Goal: Task Accomplishment & Management: Complete application form

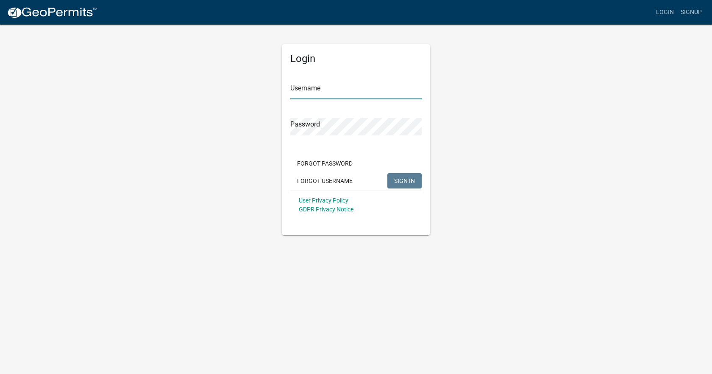
type input "[EMAIL_ADDRESS][DOMAIN_NAME]"
click at [401, 181] on span "SIGN IN" at bounding box center [404, 180] width 21 height 7
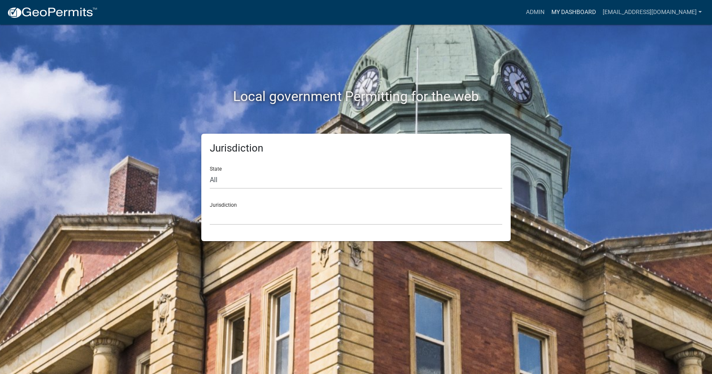
click at [567, 13] on link "My Dashboard" at bounding box center [573, 12] width 51 height 16
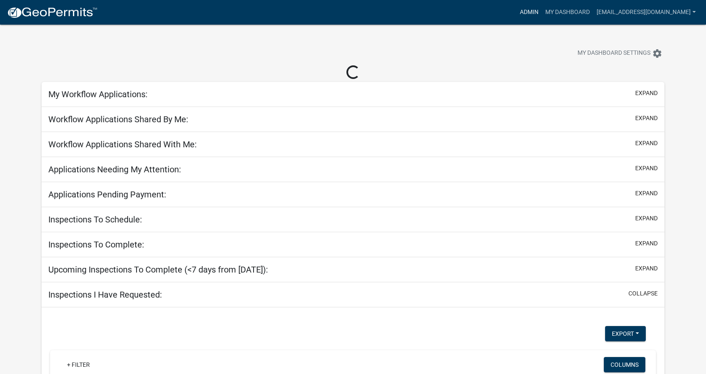
click at [517, 11] on link "Admin" at bounding box center [528, 12] width 25 height 16
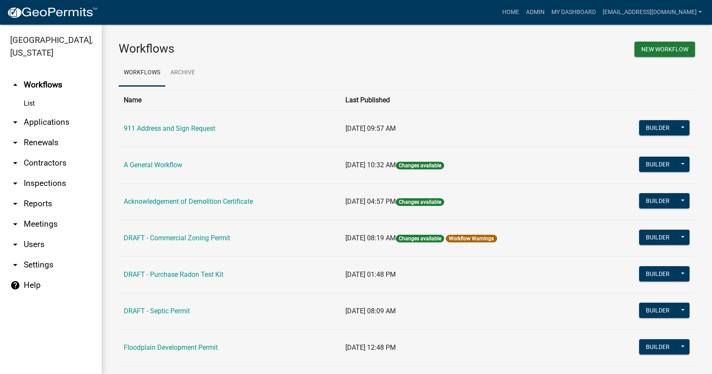
click at [29, 112] on link "arrow_drop_down Applications" at bounding box center [51, 122] width 102 height 20
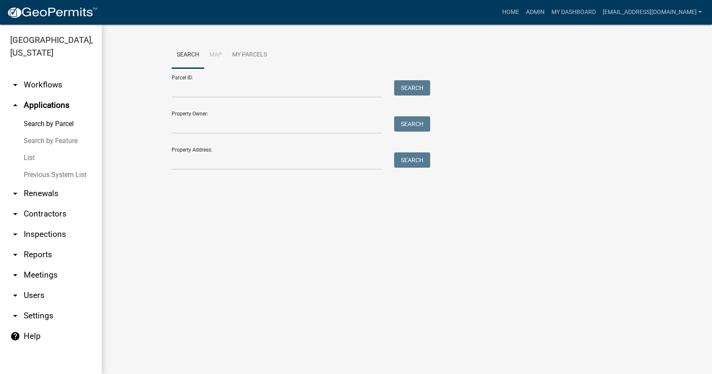
click at [32, 149] on link "List" at bounding box center [51, 157] width 102 height 17
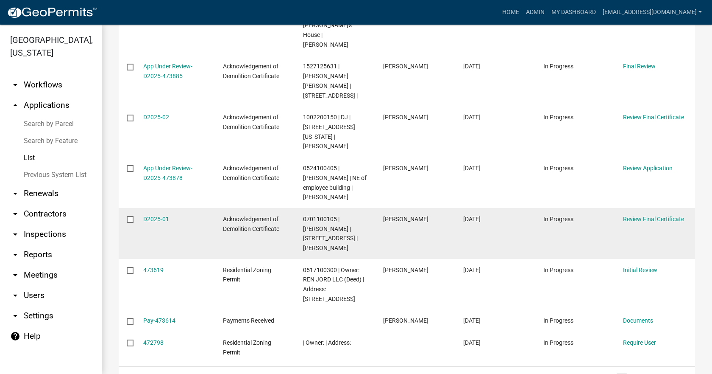
scroll to position [292, 0]
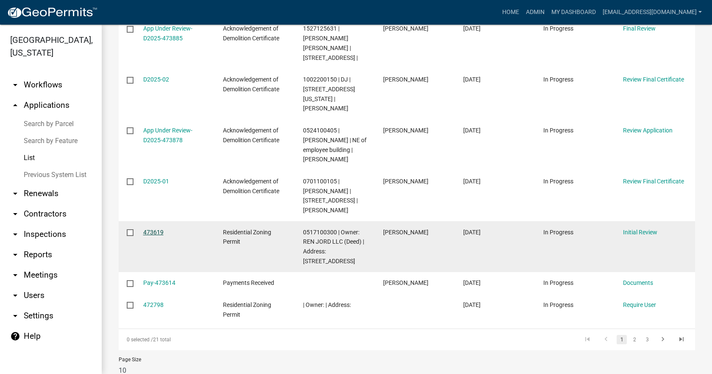
click at [153, 229] on link "473619" at bounding box center [153, 232] width 20 height 7
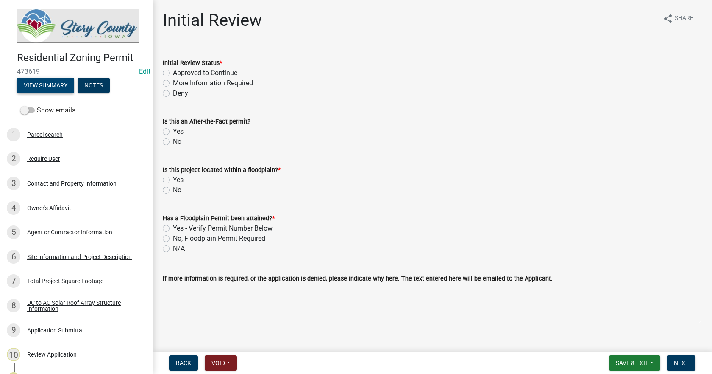
click at [47, 81] on button "View Summary" at bounding box center [45, 85] width 57 height 15
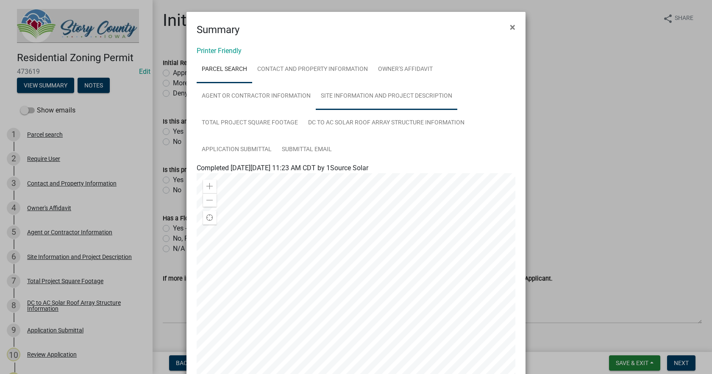
click at [340, 92] on link "Site Information and Project Description" at bounding box center [387, 96] width 142 height 27
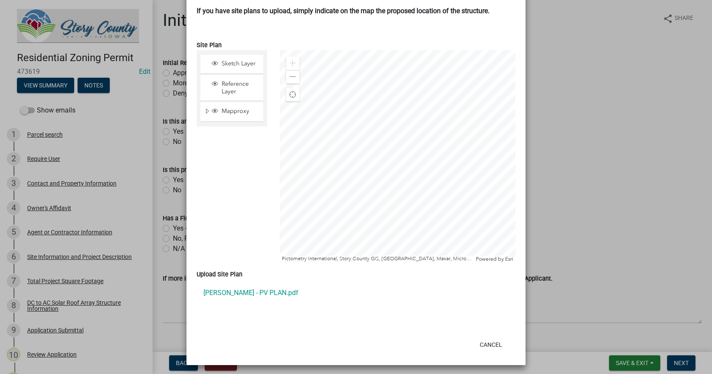
scroll to position [613, 0]
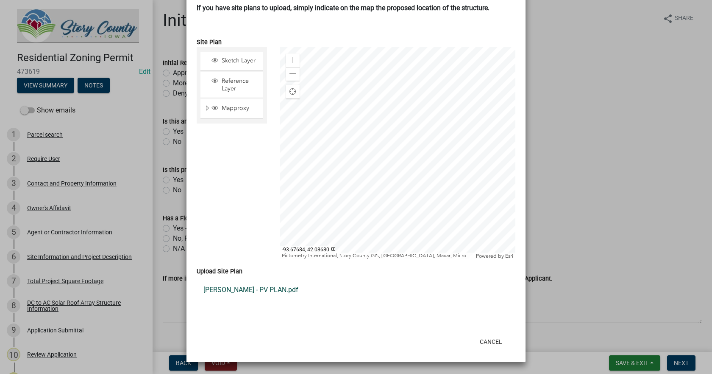
click at [219, 286] on link "[PERSON_NAME] - PV PLAN.pdf" at bounding box center [356, 289] width 319 height 20
click at [488, 345] on button "Cancel" at bounding box center [491, 341] width 36 height 15
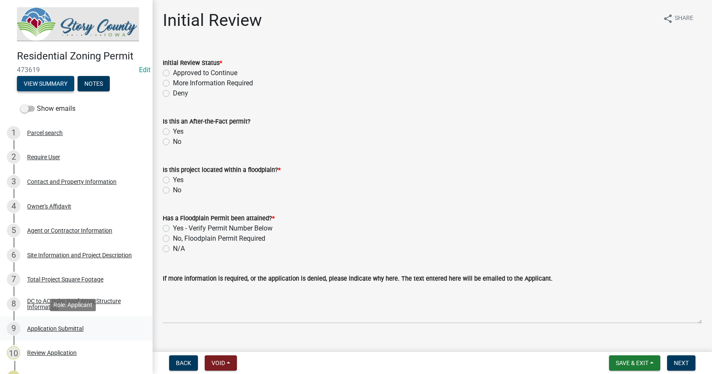
scroll to position [0, 0]
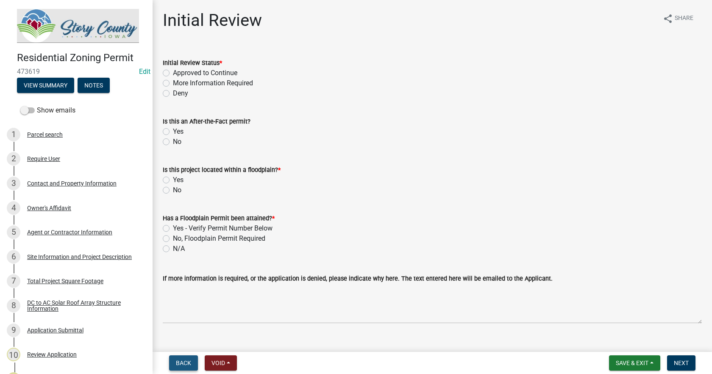
click at [182, 363] on span "Back" at bounding box center [183, 362] width 15 height 7
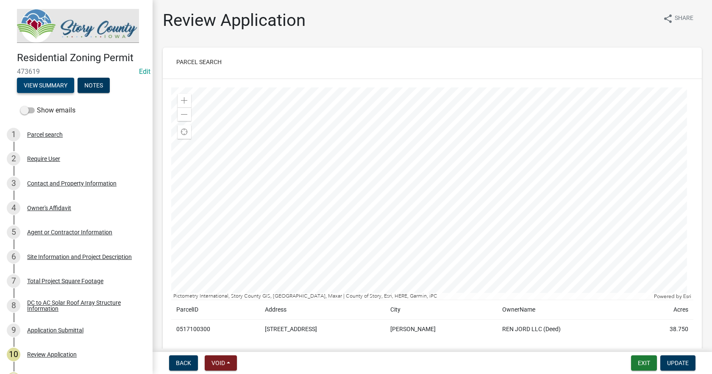
click at [49, 85] on button "View Summary" at bounding box center [45, 85] width 57 height 15
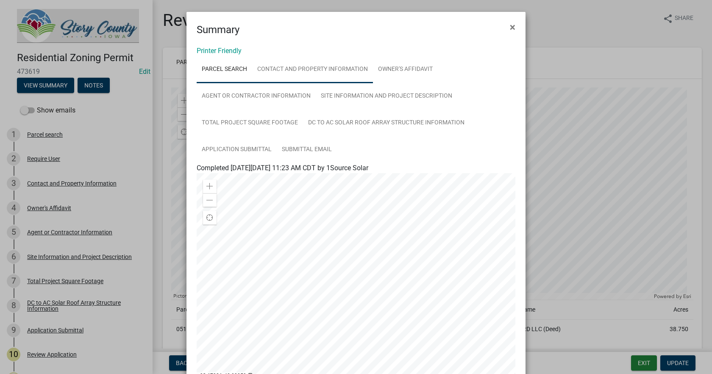
click at [282, 71] on link "Contact and Property Information" at bounding box center [312, 69] width 121 height 27
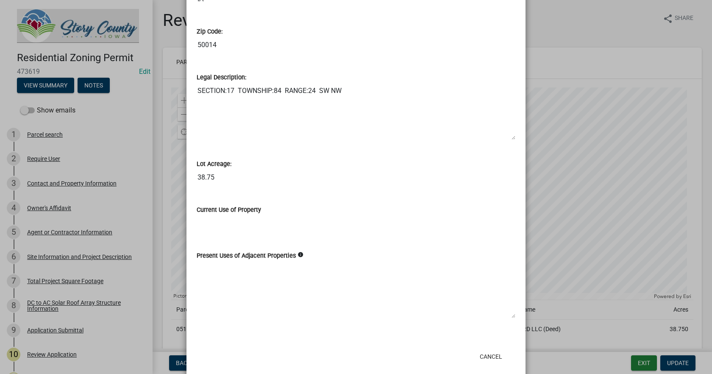
scroll to position [761, 0]
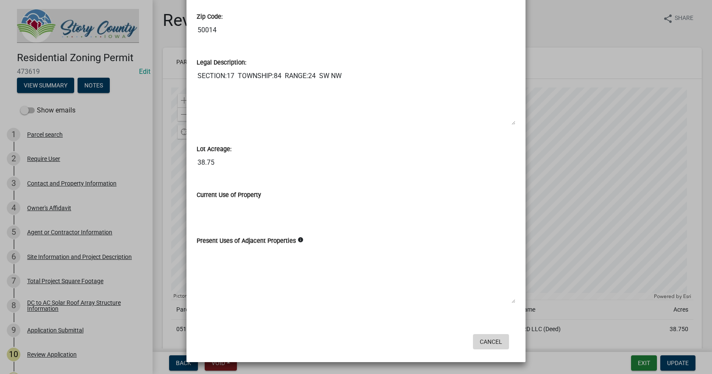
click at [492, 342] on button "Cancel" at bounding box center [491, 341] width 36 height 15
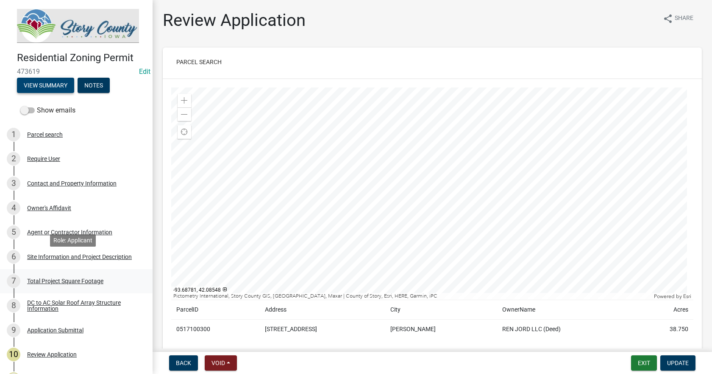
scroll to position [42, 0]
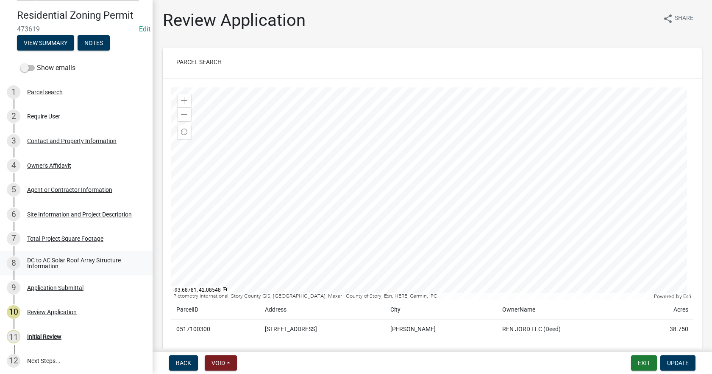
click at [36, 259] on div "DC to AC Solar Roof Array Structure Information" at bounding box center [83, 263] width 112 height 12
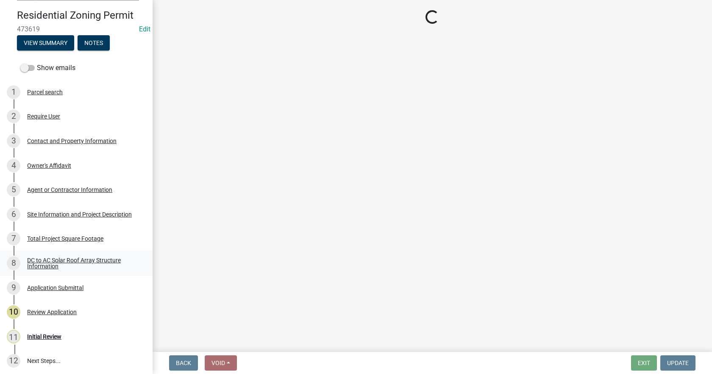
select select "df9dd536-9c7a-4127-9f3d-65ba449897b5"
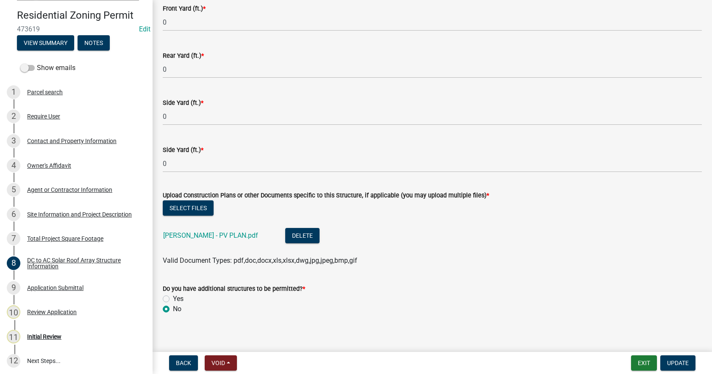
scroll to position [472, 0]
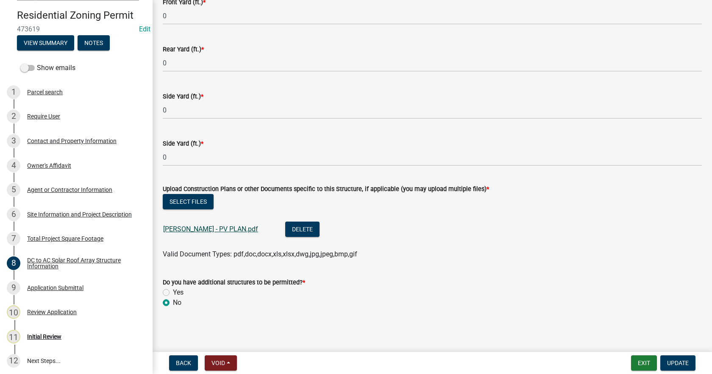
click at [183, 230] on link "[PERSON_NAME] - PV PLAN.pdf" at bounding box center [210, 229] width 95 height 8
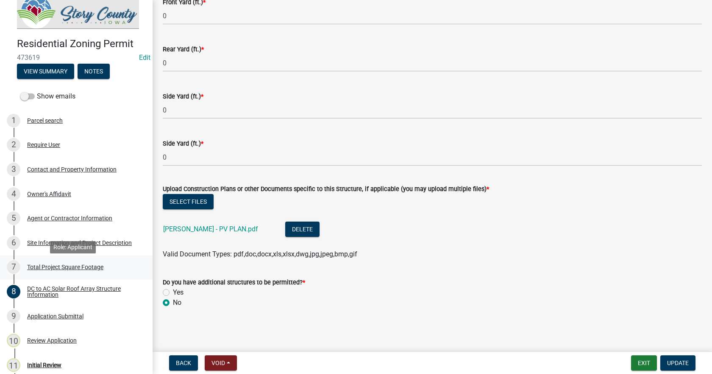
scroll to position [0, 0]
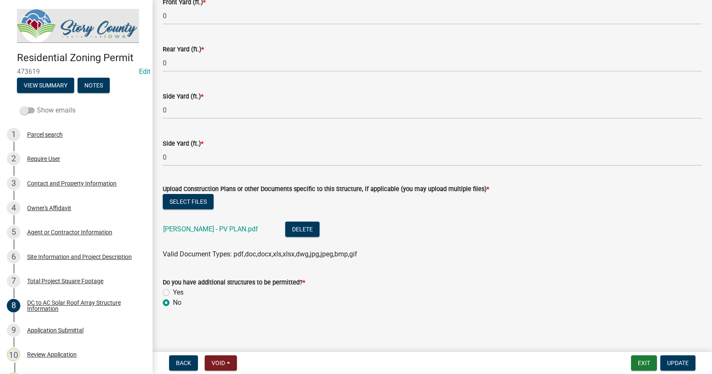
click at [31, 107] on span at bounding box center [27, 110] width 14 height 6
click at [37, 105] on input "Show emails" at bounding box center [37, 105] width 0 height 0
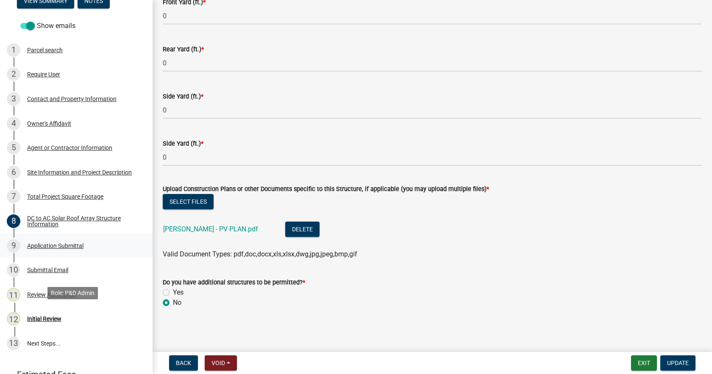
scroll to position [85, 0]
click at [44, 318] on div "Initial Review" at bounding box center [44, 318] width 34 height 6
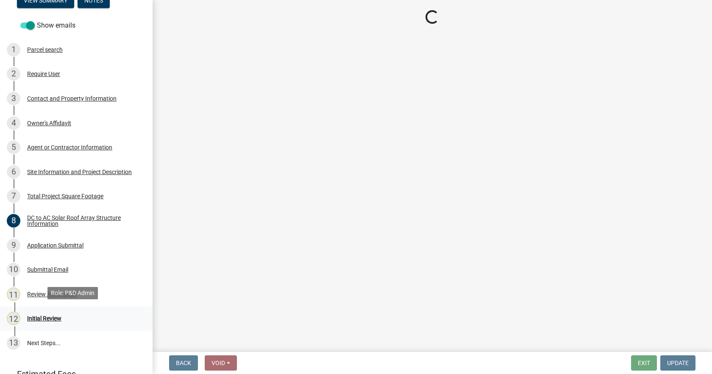
scroll to position [0, 0]
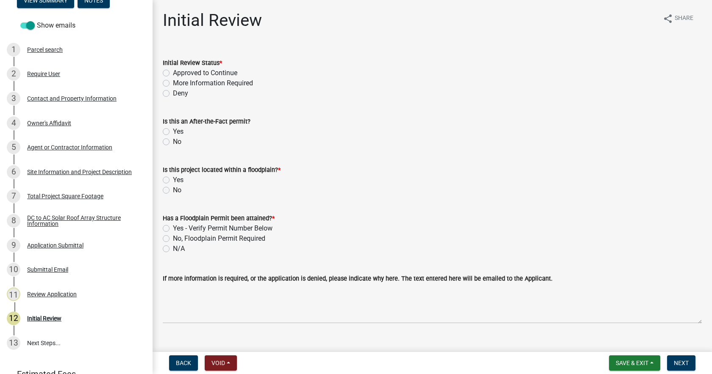
click at [173, 85] on label "More Information Required" at bounding box center [213, 83] width 80 height 10
click at [173, 84] on input "More Information Required" at bounding box center [176, 81] width 6 height 6
radio input "true"
click at [173, 142] on label "No" at bounding box center [177, 142] width 8 height 10
click at [173, 142] on input "No" at bounding box center [176, 140] width 6 height 6
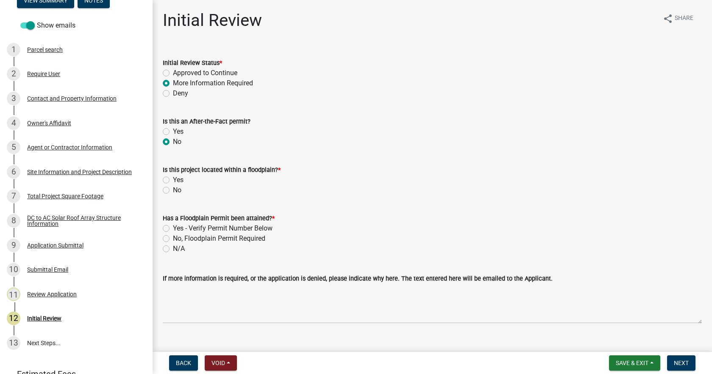
radio input "true"
click at [173, 190] on label "No" at bounding box center [177, 190] width 8 height 10
click at [173, 190] on input "No" at bounding box center [176, 188] width 6 height 6
radio input "true"
click at [173, 248] on label "N/A" at bounding box center [179, 248] width 12 height 10
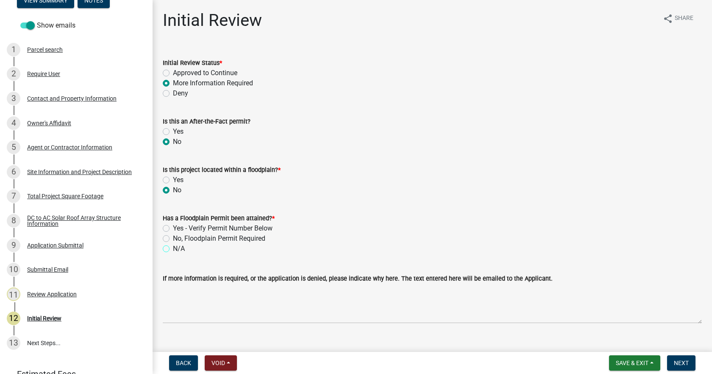
click at [173, 248] on input "N/A" at bounding box center [176, 246] width 6 height 6
radio input "true"
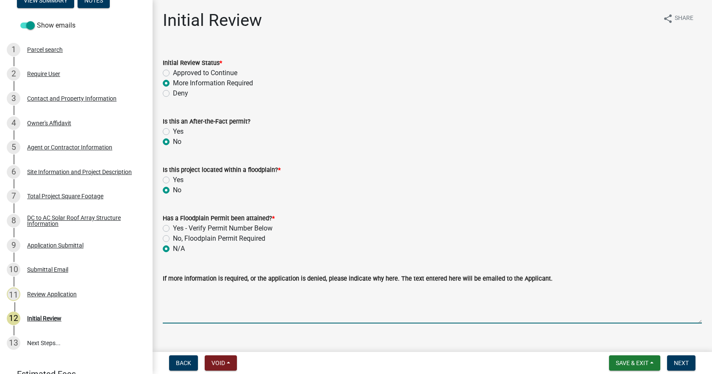
click at [179, 307] on textarea "If more information is required, or the application is denied, please indicate …" at bounding box center [432, 303] width 539 height 40
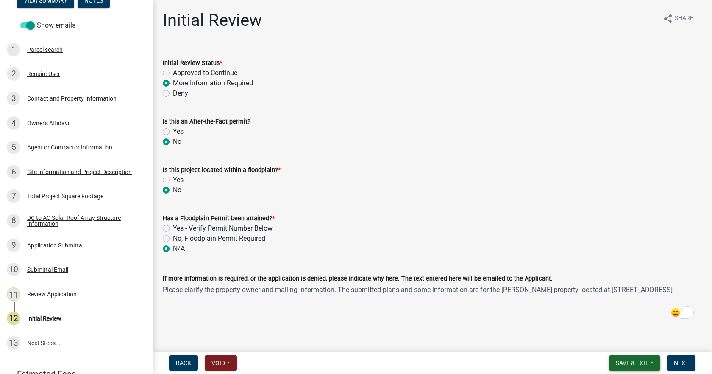
type textarea "Please clarify the property owner and mailing information. The submitted plans …"
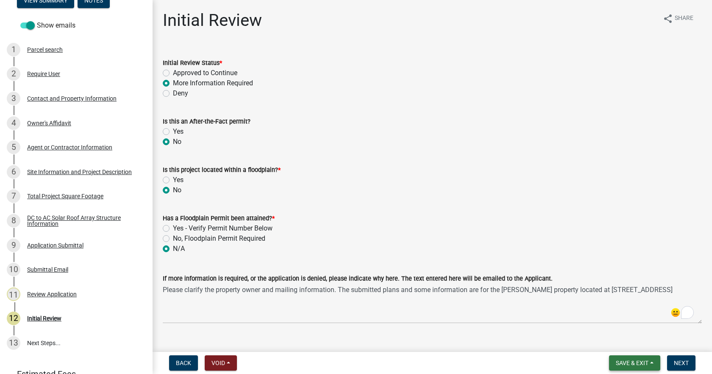
click at [630, 361] on span "Save & Exit" at bounding box center [632, 362] width 33 height 7
click at [628, 341] on button "Save & Exit" at bounding box center [627, 340] width 68 height 20
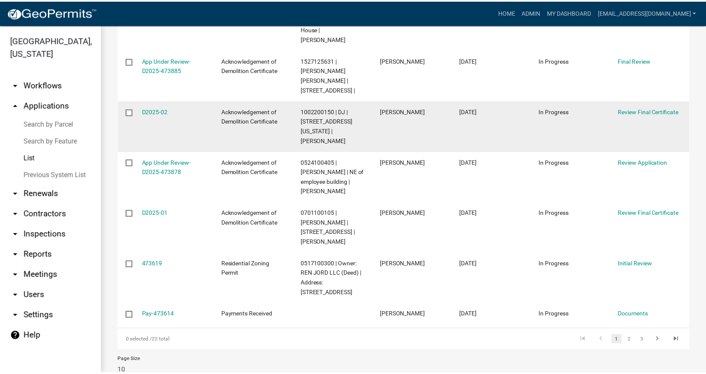
scroll to position [302, 0]
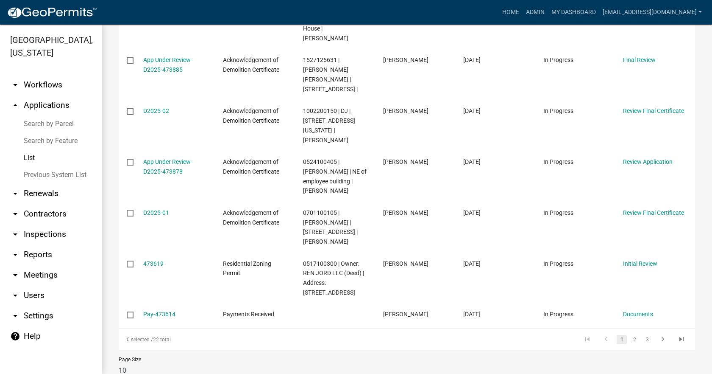
click at [31, 149] on link "List" at bounding box center [51, 157] width 102 height 17
click at [566, 13] on link "My Dashboard" at bounding box center [573, 12] width 51 height 16
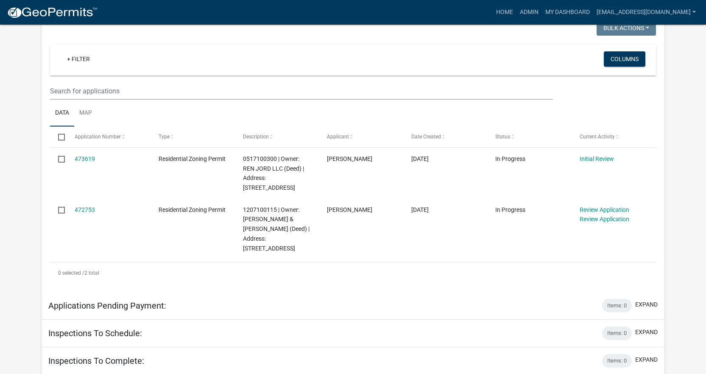
scroll to position [158, 0]
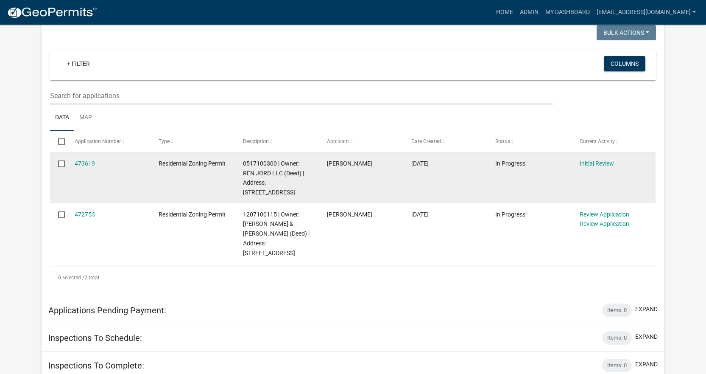
drag, startPoint x: 97, startPoint y: 166, endPoint x: 72, endPoint y: 164, distance: 24.6
click at [72, 164] on datatable-body-cell "473619" at bounding box center [109, 177] width 84 height 51
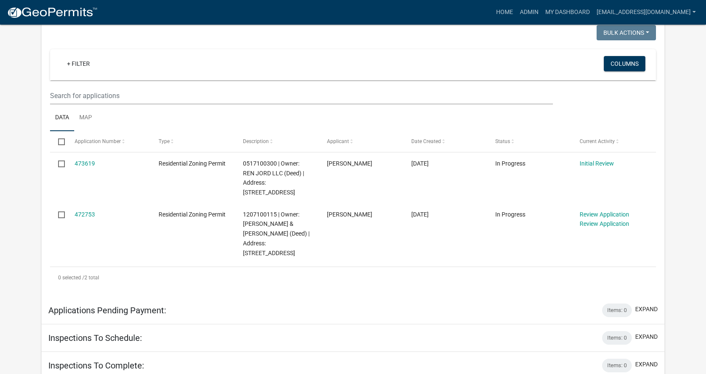
copy link "473619"
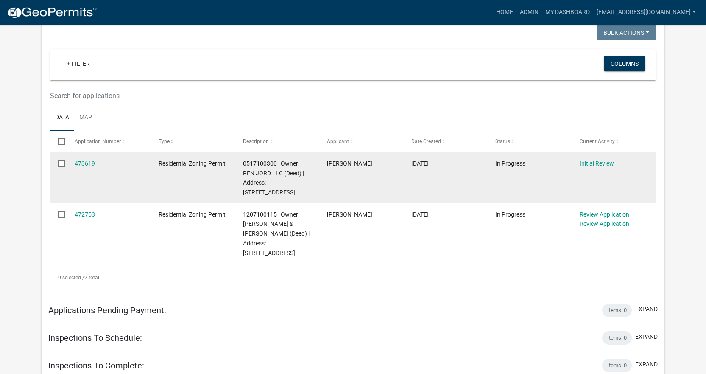
click at [265, 163] on span "0517100300 | Owner: REN JORD LLC (Deed) | Address: [STREET_ADDRESS]" at bounding box center [273, 178] width 61 height 36
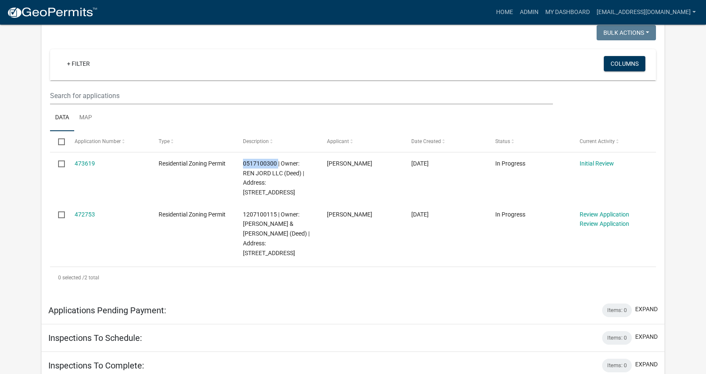
copy span "0517100300"
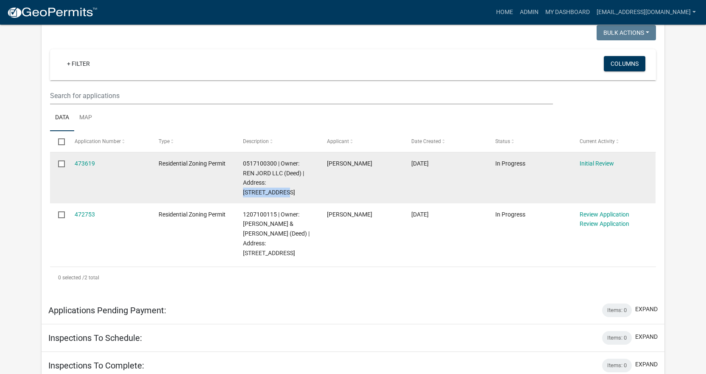
drag, startPoint x: 268, startPoint y: 181, endPoint x: 268, endPoint y: 191, distance: 10.2
click at [268, 191] on div "0517100300 | Owner: REN JORD LLC (Deed) | Address: [STREET_ADDRESS]" at bounding box center [277, 178] width 68 height 39
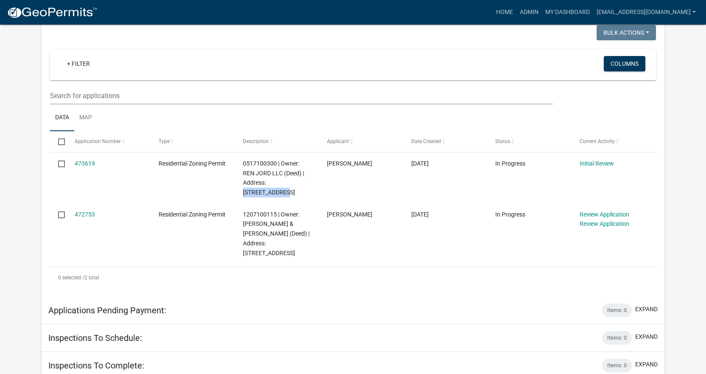
copy span "[STREET_ADDRESS]"
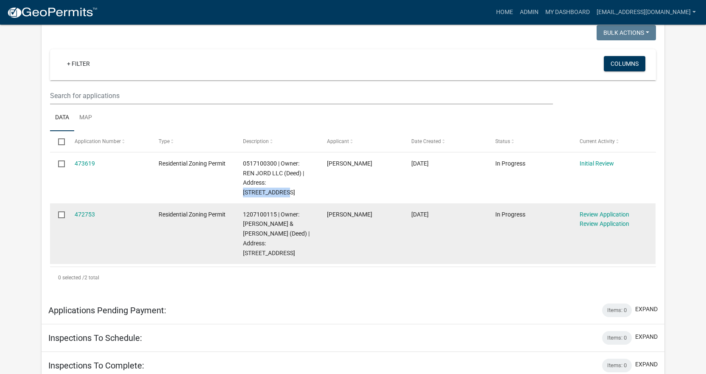
drag, startPoint x: 92, startPoint y: 217, endPoint x: 71, endPoint y: 215, distance: 20.8
click at [71, 215] on datatable-body-cell "472753" at bounding box center [109, 233] width 84 height 61
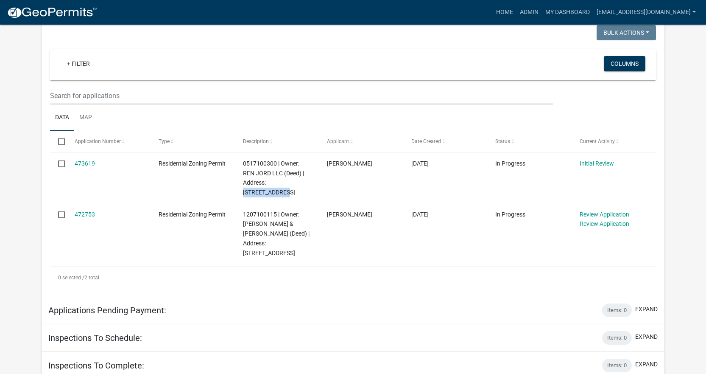
copy link "472753"
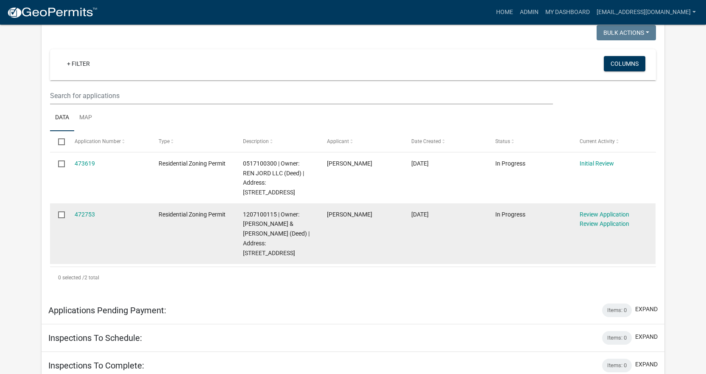
click at [259, 213] on span "1207100115 | Owner: [PERSON_NAME] & [PERSON_NAME] (Deed) | Address: [STREET_ADD…" at bounding box center [276, 233] width 67 height 45
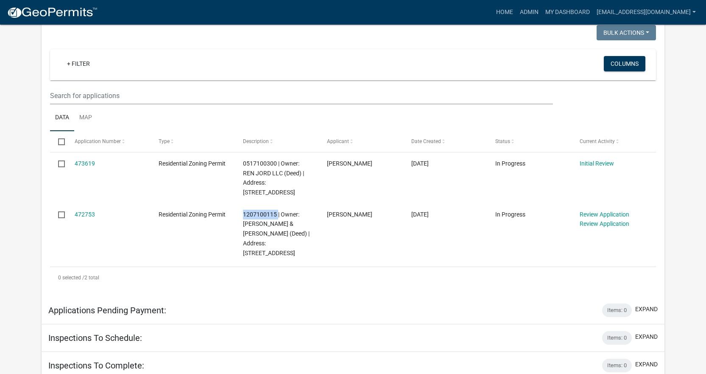
copy span "1207100115"
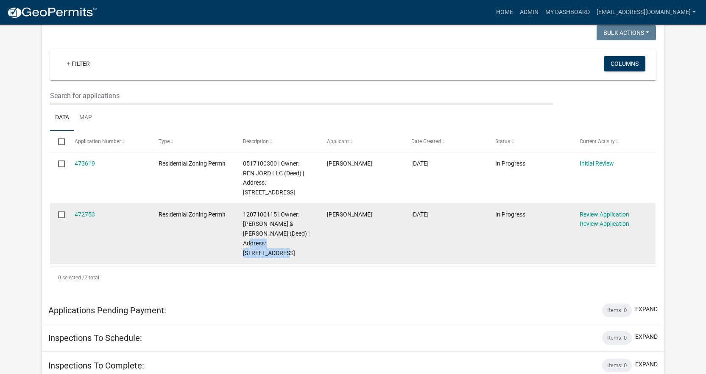
drag, startPoint x: 243, startPoint y: 243, endPoint x: 272, endPoint y: 252, distance: 30.4
click at [272, 252] on div "1207100115 | Owner: [PERSON_NAME] & [PERSON_NAME] (Deed) | Address: [STREET_ADD…" at bounding box center [277, 233] width 68 height 48
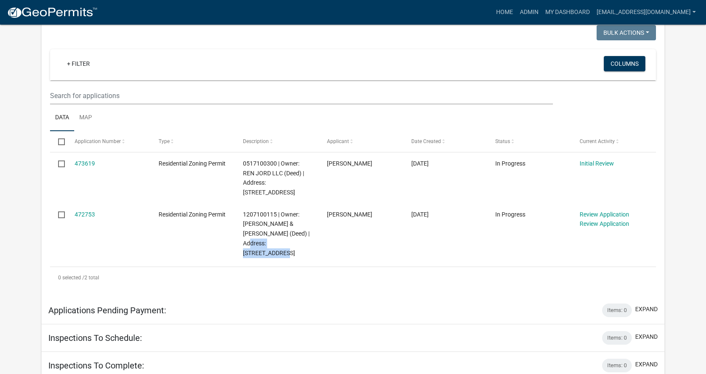
copy span "[STREET_ADDRESS]"
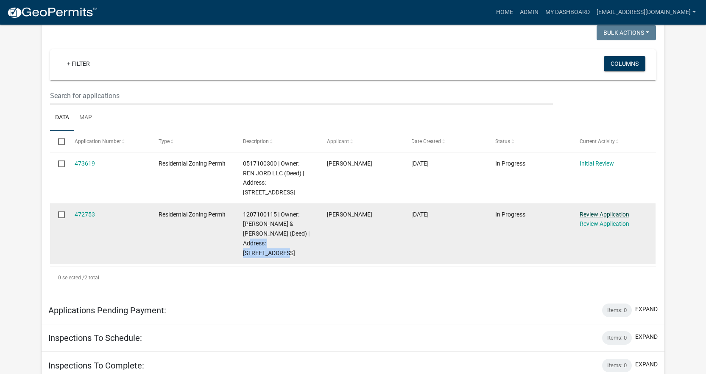
click at [606, 213] on link "Review Application" at bounding box center [605, 214] width 50 height 7
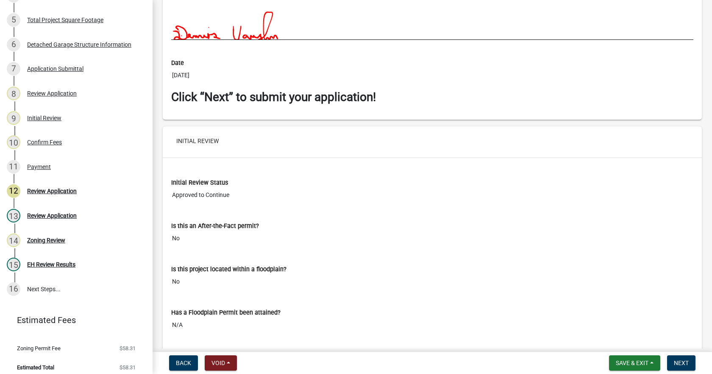
scroll to position [5469, 0]
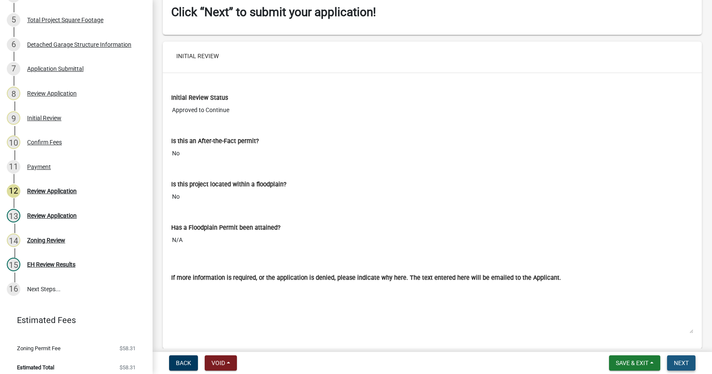
click at [680, 362] on span "Next" at bounding box center [681, 362] width 15 height 7
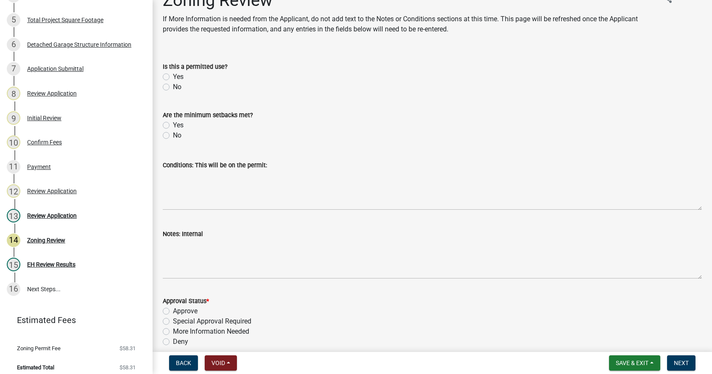
scroll to position [0, 0]
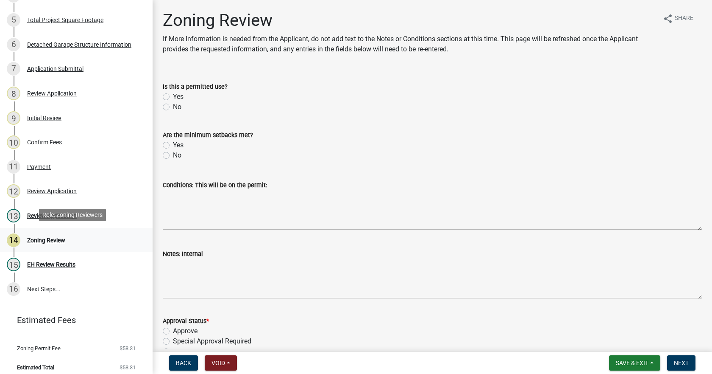
click at [41, 237] on div "Zoning Review" at bounding box center [46, 240] width 38 height 6
click at [45, 264] on div "EH Review Results" at bounding box center [51, 264] width 48 height 6
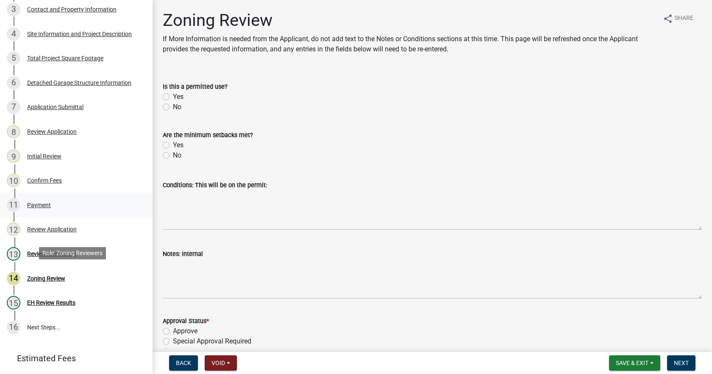
scroll to position [216, 0]
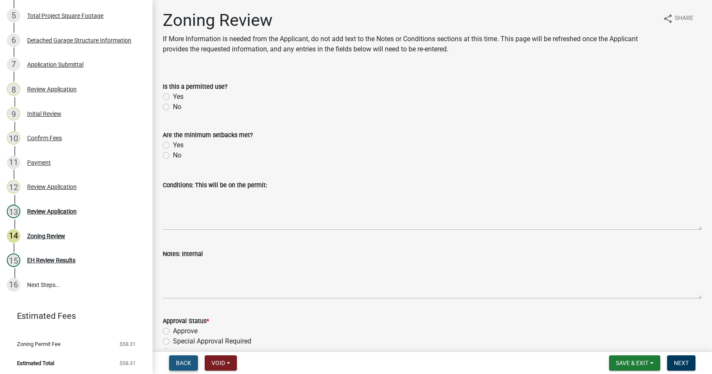
click at [173, 360] on button "Back" at bounding box center [183, 362] width 29 height 15
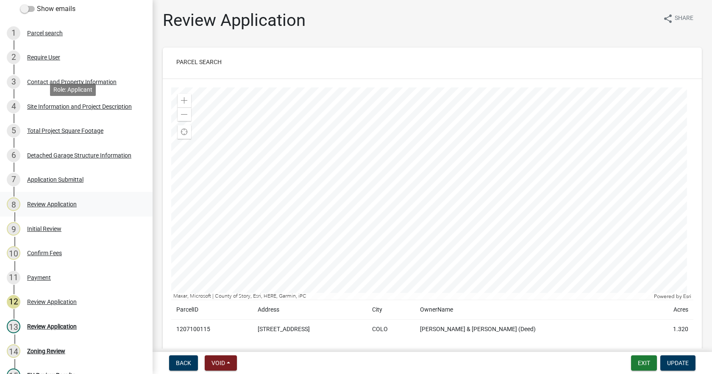
scroll to position [131, 0]
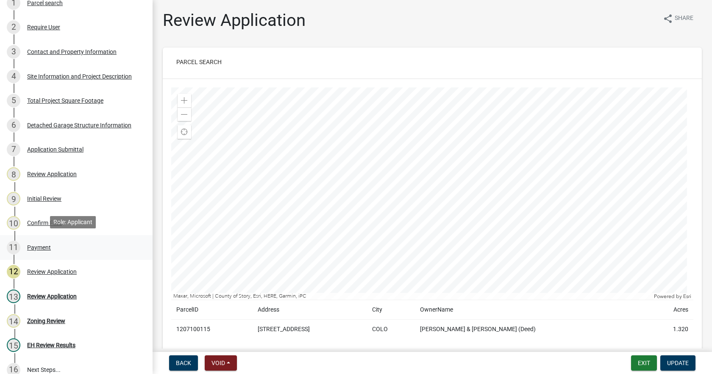
click at [41, 244] on div "Payment" at bounding box center [39, 247] width 24 height 6
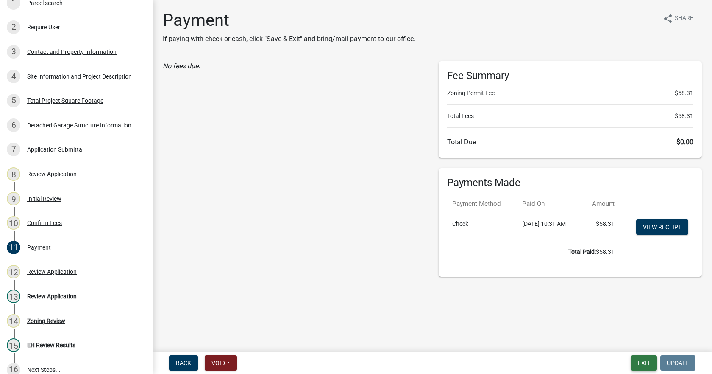
click at [644, 363] on button "Exit" at bounding box center [644, 362] width 26 height 15
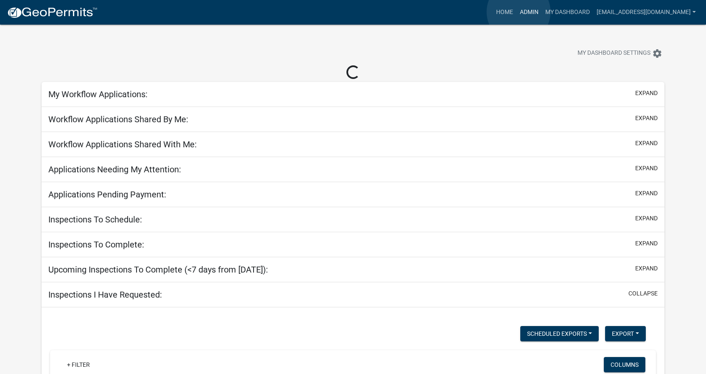
click at [518, 12] on link "Admin" at bounding box center [528, 12] width 25 height 16
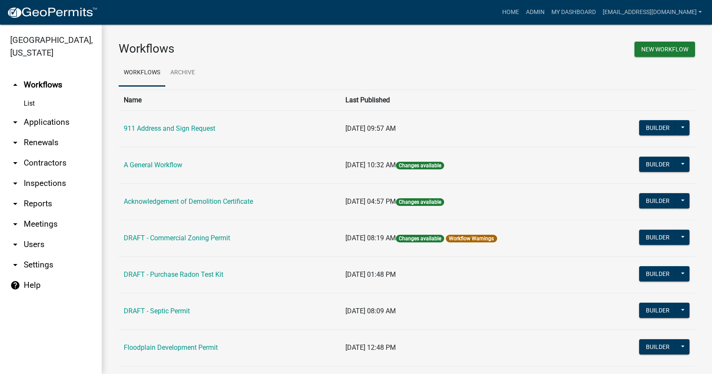
click at [28, 95] on link "List" at bounding box center [51, 103] width 102 height 17
click at [42, 112] on link "arrow_drop_down Applications" at bounding box center [51, 122] width 102 height 20
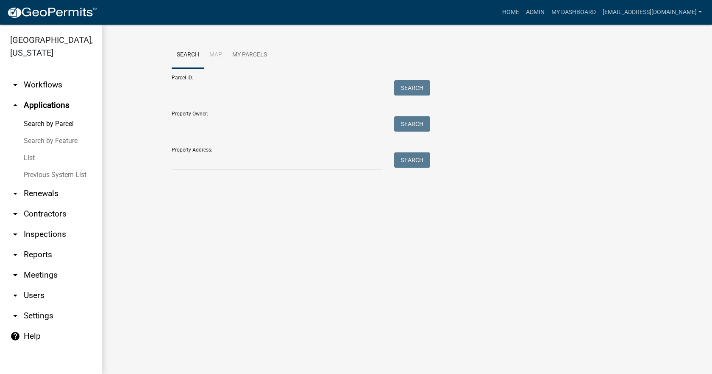
click at [23, 149] on link "List" at bounding box center [51, 157] width 102 height 17
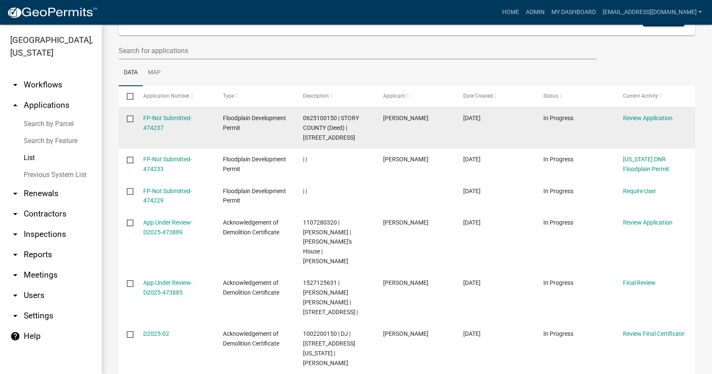
scroll to position [85, 0]
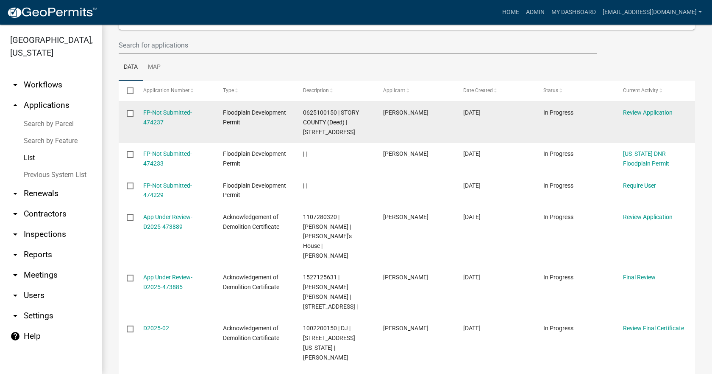
click at [326, 112] on span "0625100150 | STORY COUNTY (Deed) | [STREET_ADDRESS]" at bounding box center [331, 122] width 56 height 26
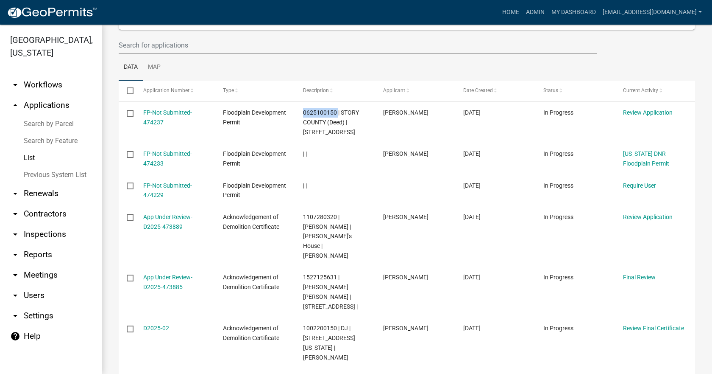
copy span "0625100150"
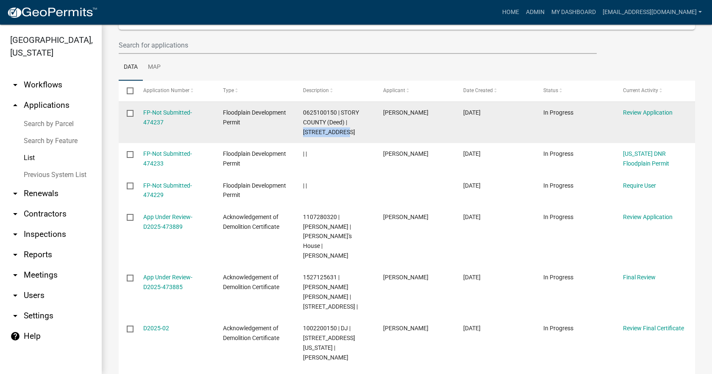
drag, startPoint x: 348, startPoint y: 122, endPoint x: 352, endPoint y: 130, distance: 8.9
click at [352, 130] on div "0625100150 | STORY COUNTY (Deed) | [STREET_ADDRESS]" at bounding box center [335, 122] width 64 height 29
drag, startPoint x: 164, startPoint y: 126, endPoint x: 141, endPoint y: 126, distance: 22.5
click at [141, 126] on datatable-body-cell "FP-Not Submitted-474237" at bounding box center [175, 122] width 80 height 41
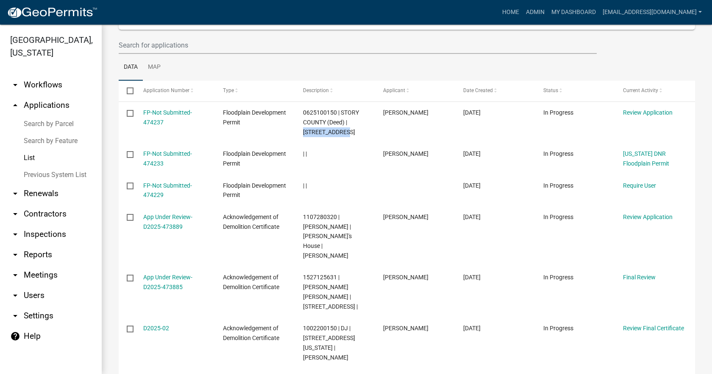
copy link "474237"
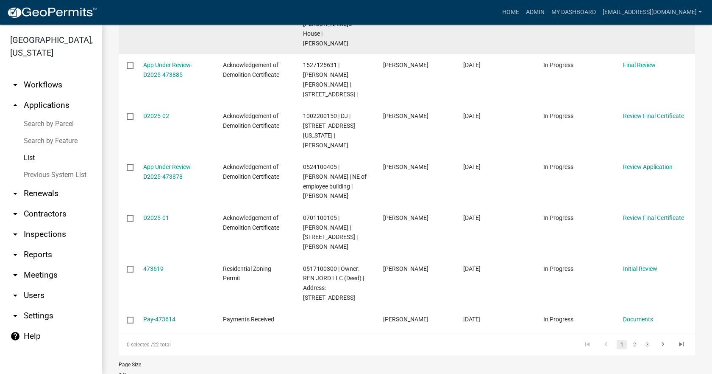
scroll to position [302, 0]
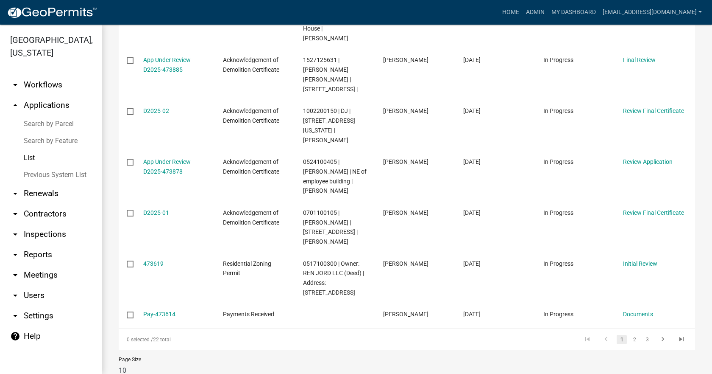
click at [128, 362] on select "10 25 50 100" at bounding box center [162, 370] width 86 height 17
select select "2: 50"
click at [119, 362] on select "10 25 50 100" at bounding box center [162, 370] width 86 height 17
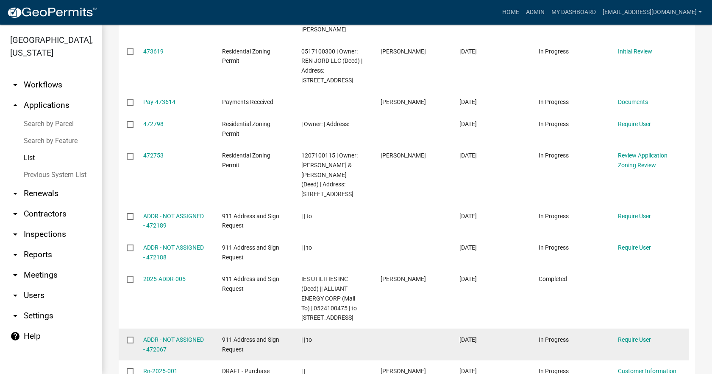
scroll to position [556, 0]
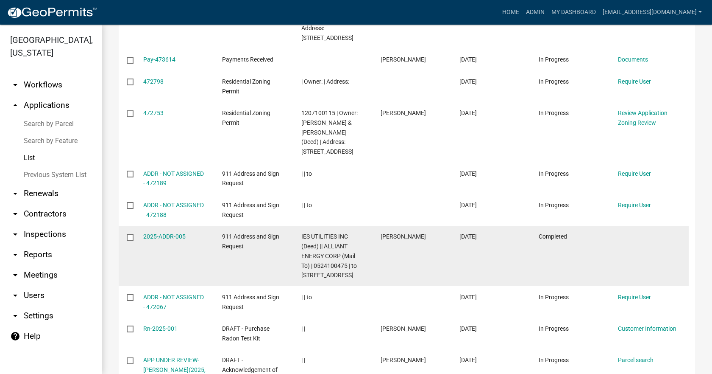
drag, startPoint x: 190, startPoint y: 211, endPoint x: 139, endPoint y: 208, distance: 50.9
click at [139, 226] on datatable-body-cell "2025-ADDR-005" at bounding box center [174, 256] width 79 height 61
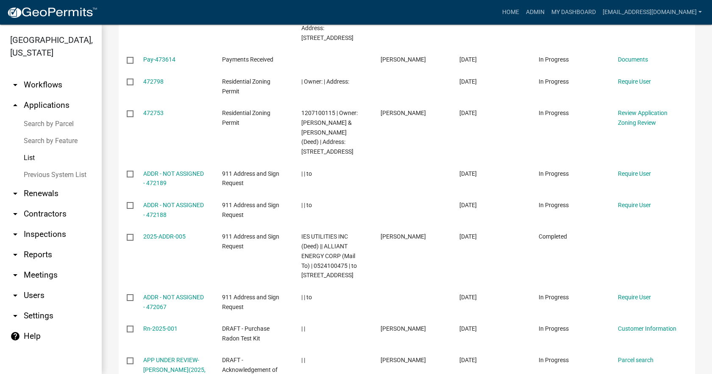
copy link "2025-ADDR-005"
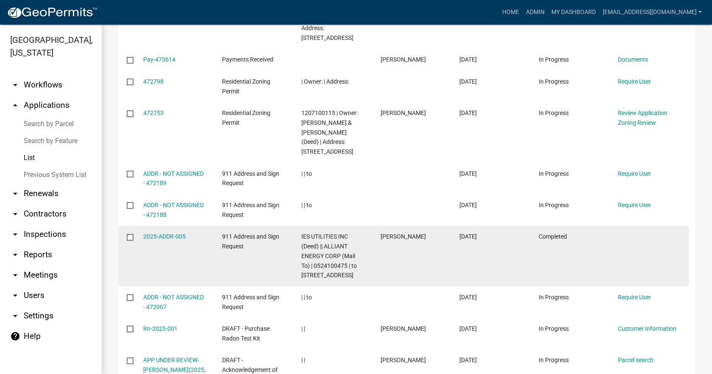
click at [326, 237] on span "IES UTILITIES INC (Deed) || ALLIANT ENERGY CORP (Mail To) | 0524100475 | to [ST…" at bounding box center [329, 255] width 56 height 45
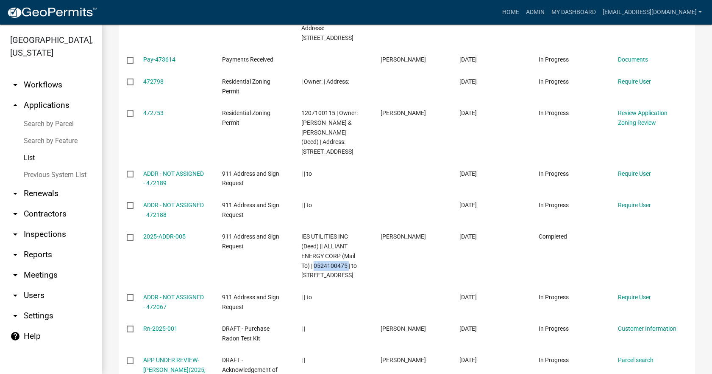
copy span "0524100475"
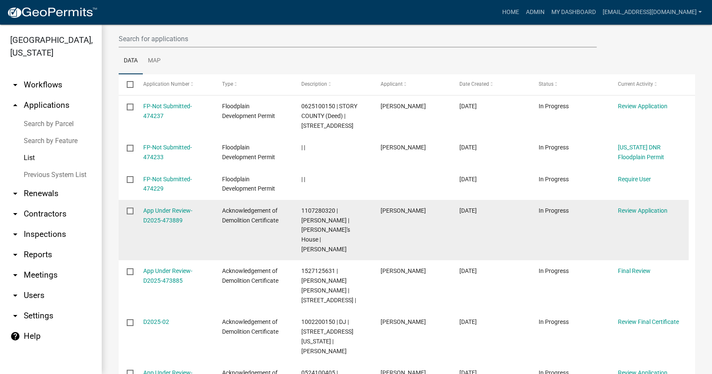
scroll to position [77, 0]
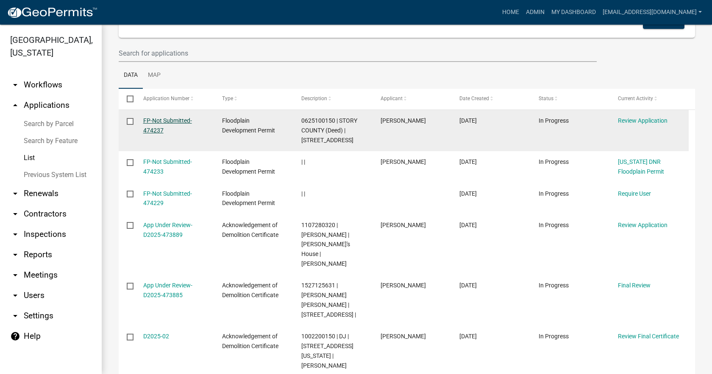
click at [170, 121] on link "FP-Not Submitted-474237" at bounding box center [167, 125] width 49 height 17
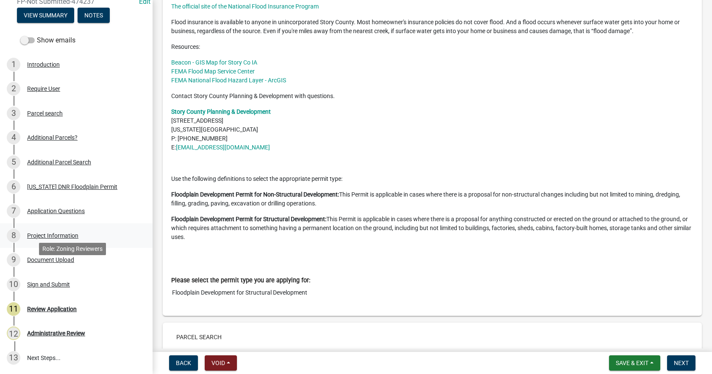
scroll to position [127, 0]
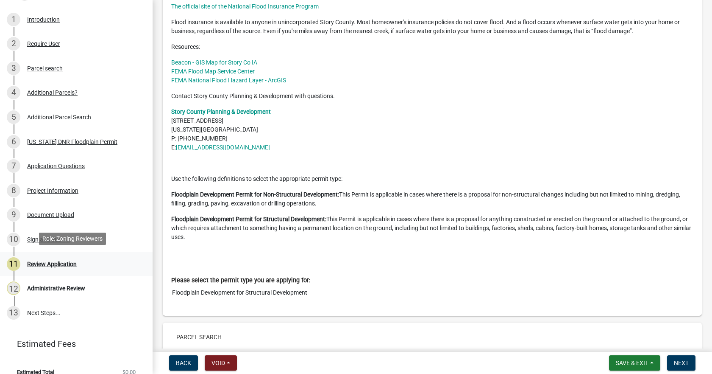
click at [47, 262] on div "Review Application" at bounding box center [52, 264] width 50 height 6
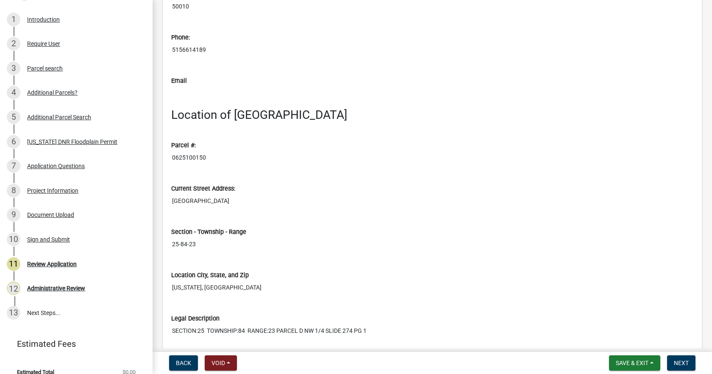
scroll to position [2586, 0]
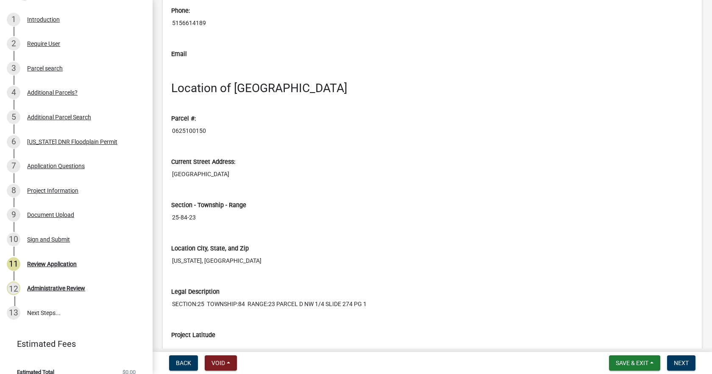
drag, startPoint x: 220, startPoint y: 176, endPoint x: 170, endPoint y: 174, distance: 50.1
click at [170, 174] on div "Current Street Address: [STREET_ADDRESS]" at bounding box center [432, 166] width 535 height 43
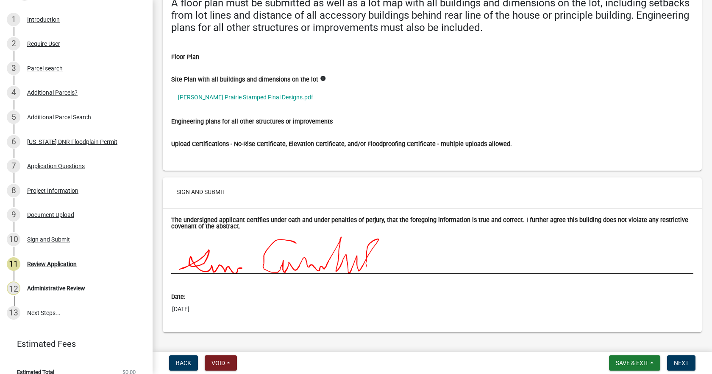
scroll to position [4475, 0]
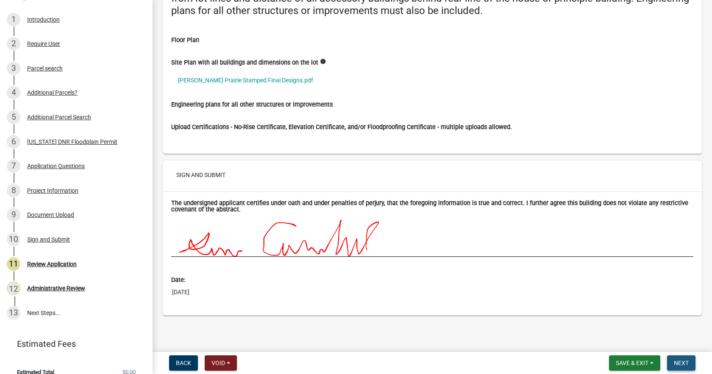
click at [681, 362] on span "Next" at bounding box center [681, 362] width 15 height 7
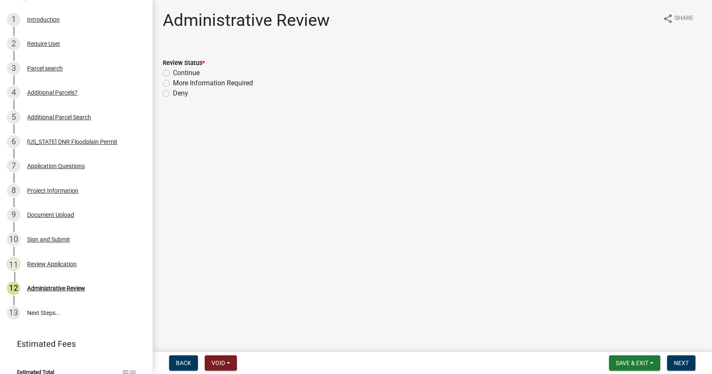
click at [173, 72] on label "Continue" at bounding box center [186, 73] width 27 height 10
click at [173, 72] on input "Continue" at bounding box center [176, 71] width 6 height 6
radio input "true"
click at [685, 362] on span "Next" at bounding box center [681, 362] width 15 height 7
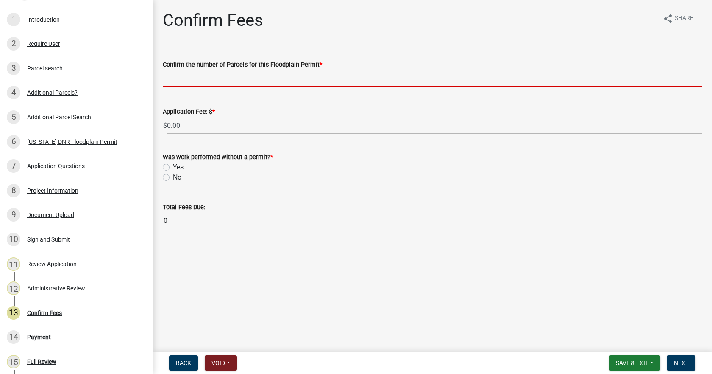
click at [195, 81] on input "text" at bounding box center [432, 78] width 539 height 17
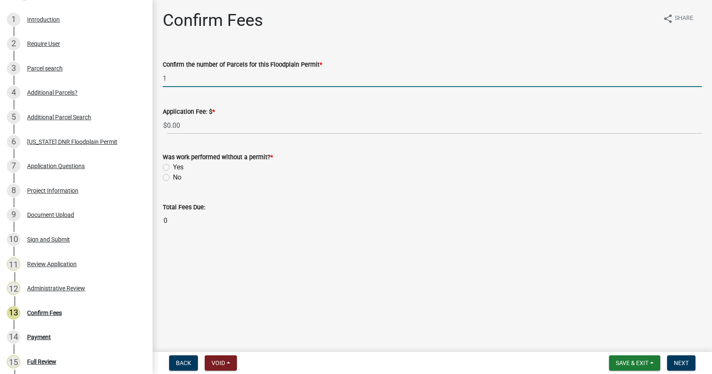
type input "1"
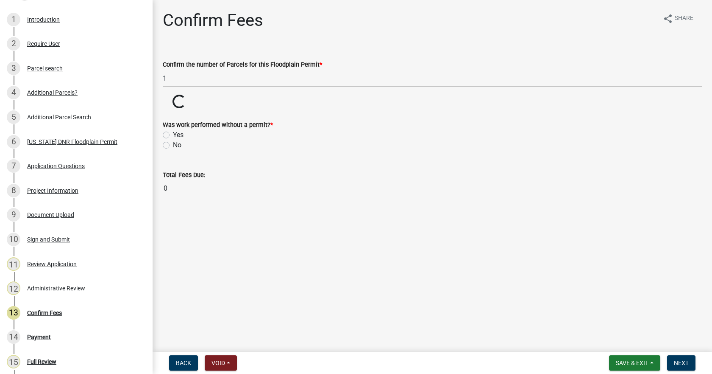
click at [216, 188] on wm-data-entity-input-list "Confirm the number of Parcels for this Floodplain Permit * 1 Application Fee: $…" at bounding box center [432, 125] width 539 height 157
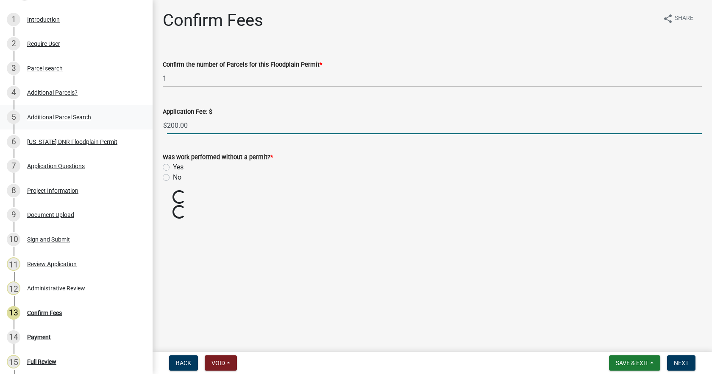
drag, startPoint x: 195, startPoint y: 124, endPoint x: 143, endPoint y: 119, distance: 52.0
click at [144, 120] on div "Floodplain Development Permit FP-Not Submitted-474237 Edit View Summary Notes S…" at bounding box center [356, 187] width 712 height 374
type input "0"
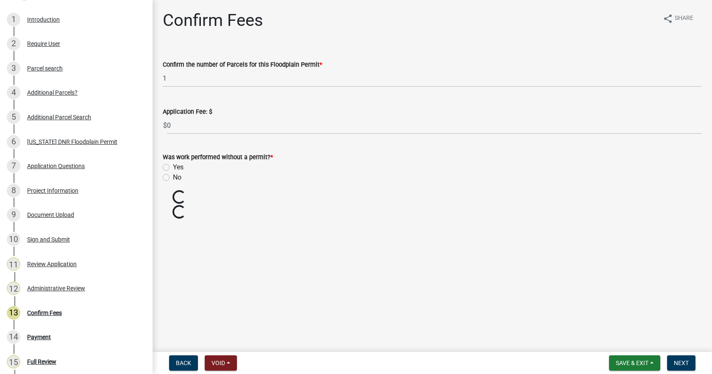
click at [173, 178] on label "No" at bounding box center [177, 177] width 8 height 10
click at [173, 178] on input "No" at bounding box center [176, 175] width 6 height 6
radio input "true"
click at [686, 365] on span "Next" at bounding box center [681, 362] width 15 height 7
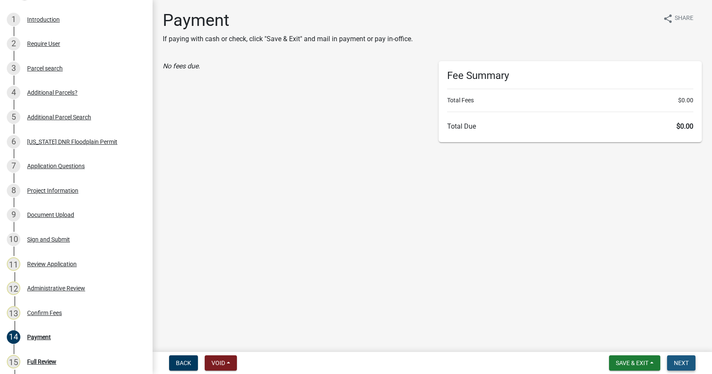
click at [684, 364] on span "Next" at bounding box center [681, 362] width 15 height 7
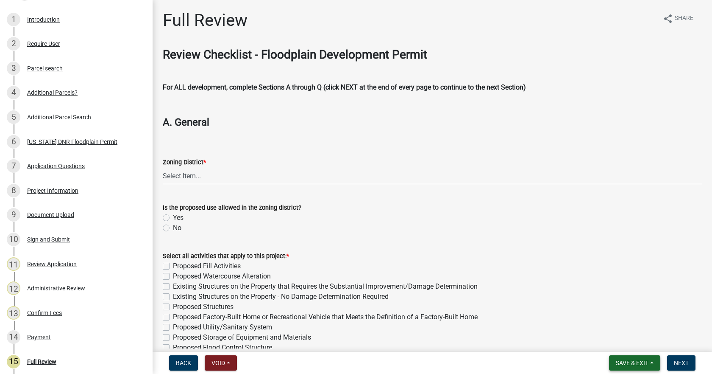
click at [622, 362] on span "Save & Exit" at bounding box center [632, 362] width 33 height 7
click at [620, 341] on button "Save & Exit" at bounding box center [627, 340] width 68 height 20
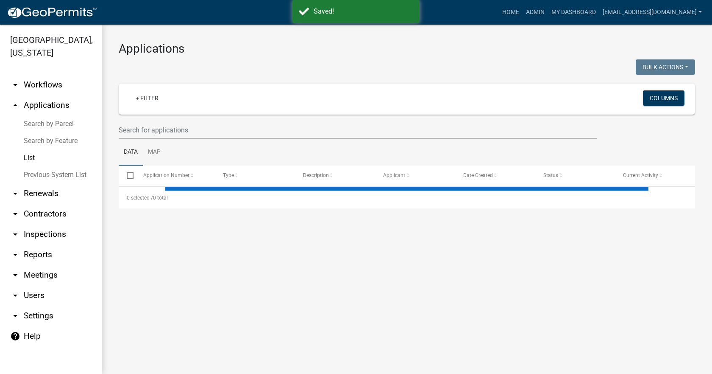
select select "2: 50"
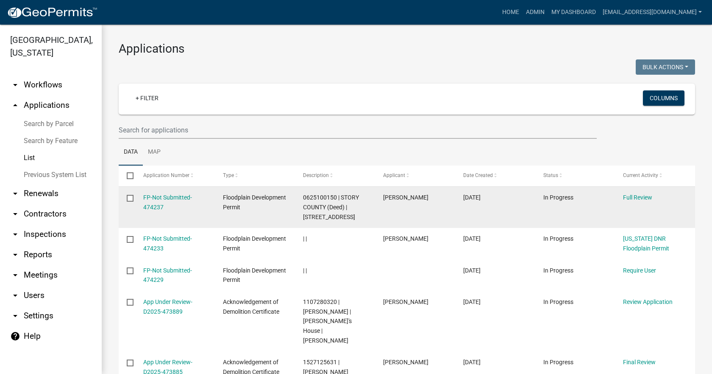
drag, startPoint x: 165, startPoint y: 208, endPoint x: 142, endPoint y: 206, distance: 23.9
click at [142, 206] on datatable-body-cell "FP-Not Submitted-474237" at bounding box center [175, 207] width 80 height 41
